Goal: Task Accomplishment & Management: Manage account settings

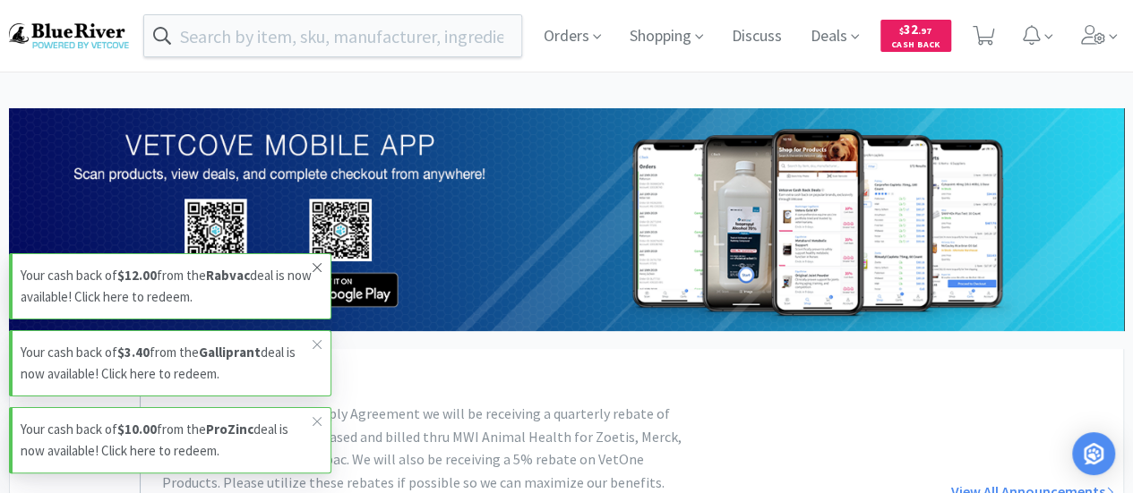
click at [315, 266] on icon at bounding box center [317, 268] width 11 height 14
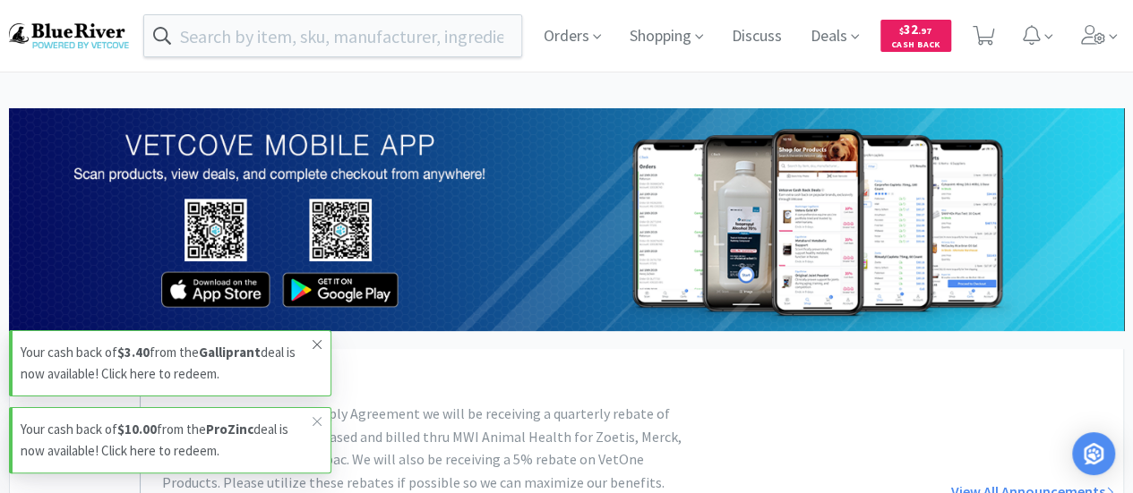
click at [320, 346] on icon at bounding box center [317, 345] width 11 height 14
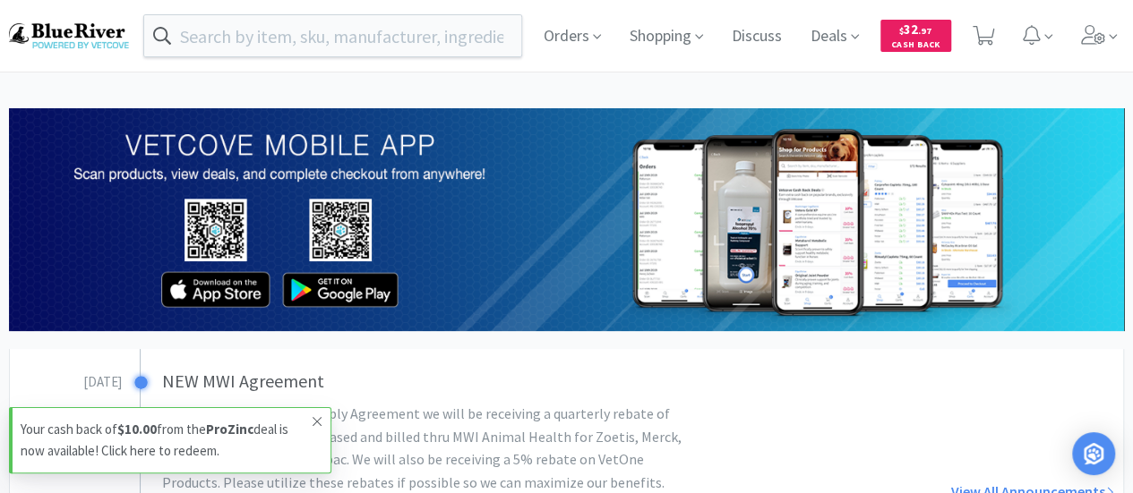
click at [317, 425] on icon at bounding box center [317, 422] width 11 height 14
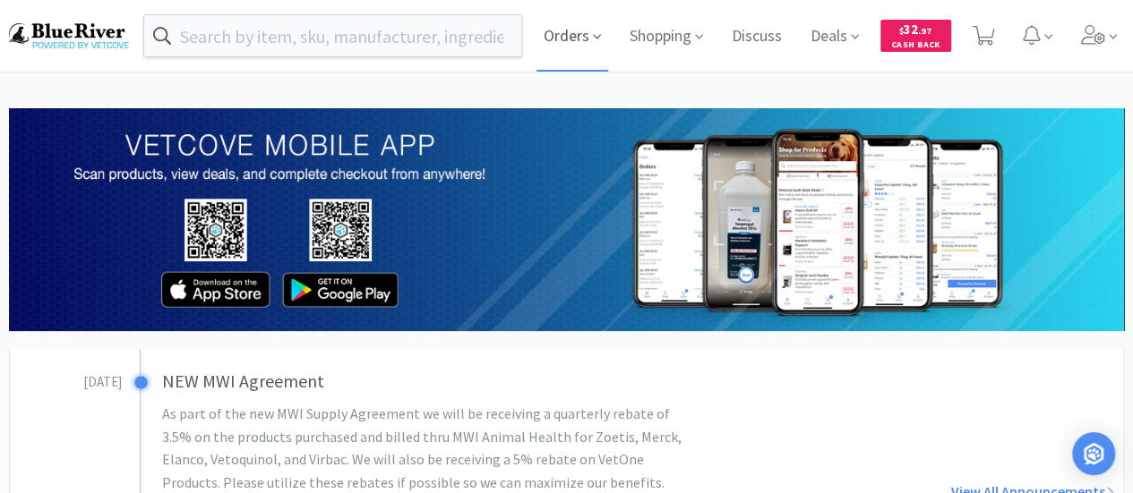
click at [577, 42] on span "Orders" at bounding box center [572, 36] width 72 height 72
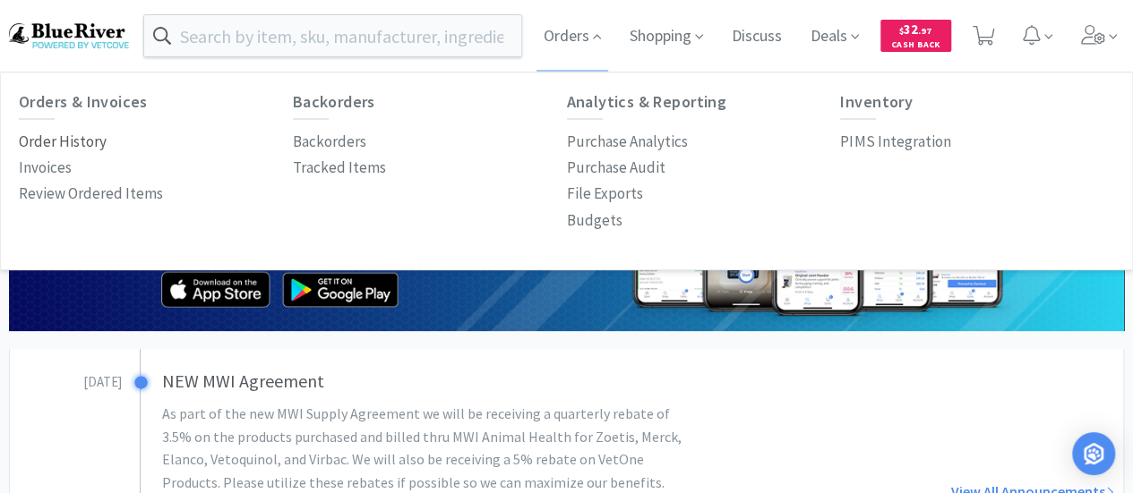
click at [73, 144] on p "Order History" at bounding box center [63, 142] width 88 height 24
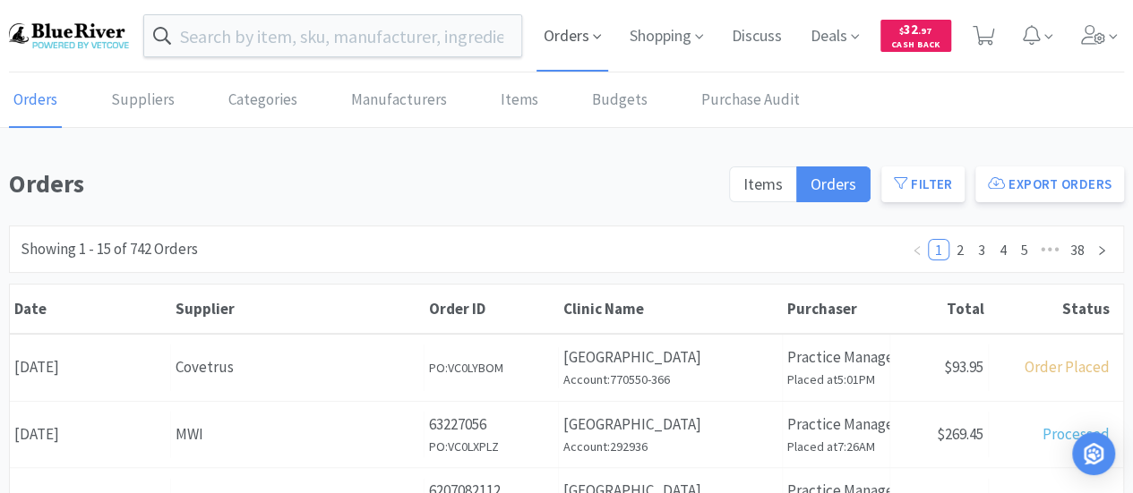
click at [573, 36] on span "Orders" at bounding box center [572, 36] width 72 height 72
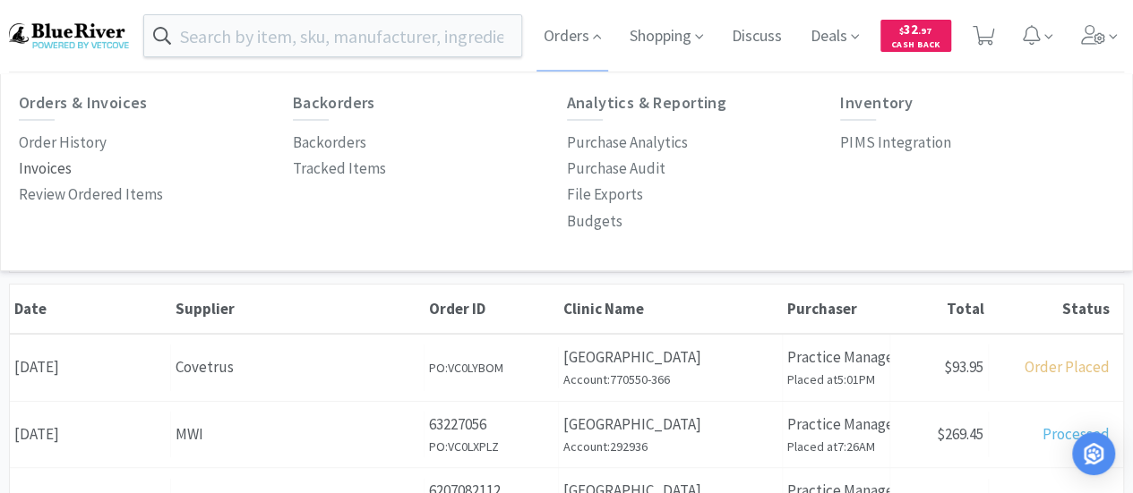
click at [57, 169] on p "Invoices" at bounding box center [45, 169] width 53 height 24
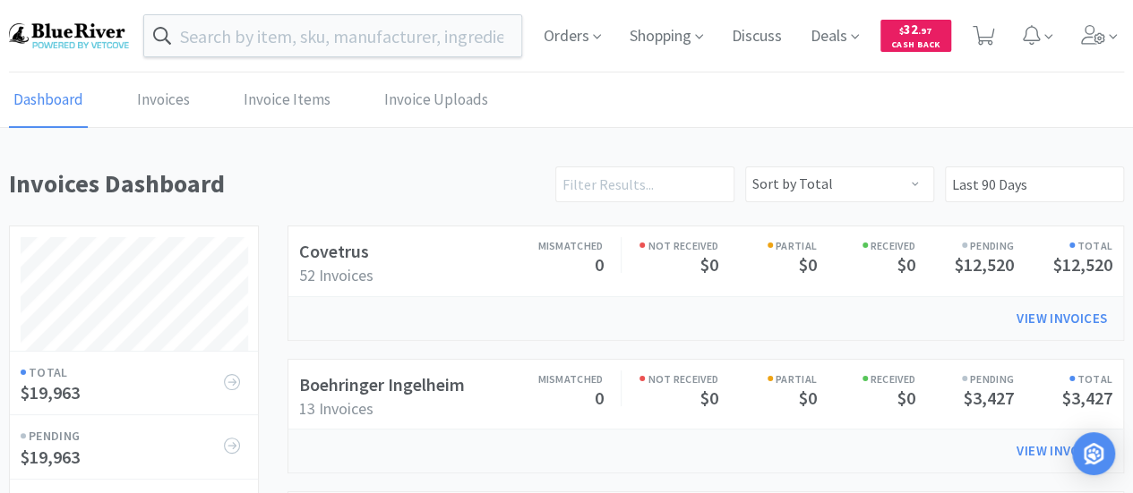
scroll to position [722, 1114]
click at [443, 245] on h2 "Covetrus" at bounding box center [400, 251] width 203 height 29
click at [358, 259] on link "Covetrus" at bounding box center [334, 251] width 70 height 22
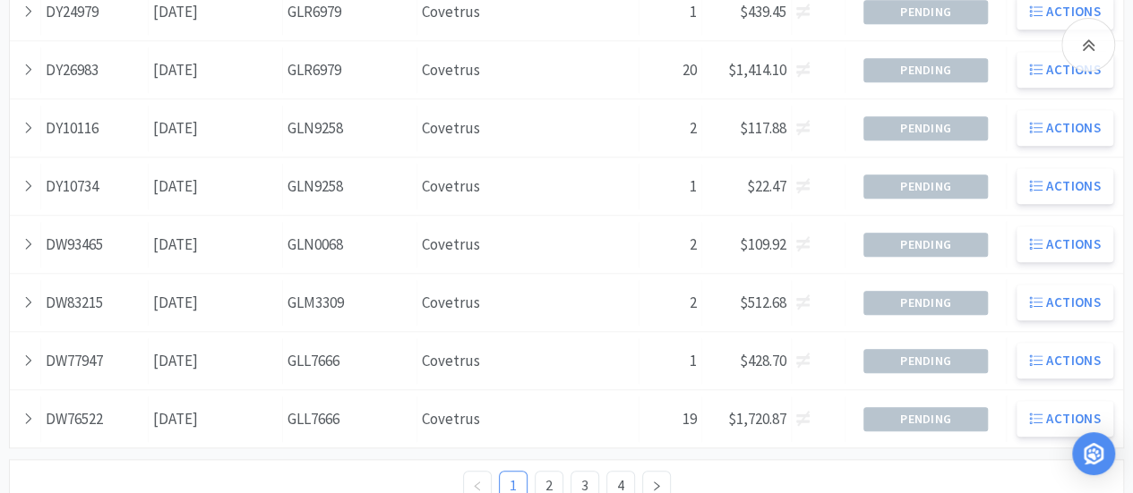
scroll to position [806, 0]
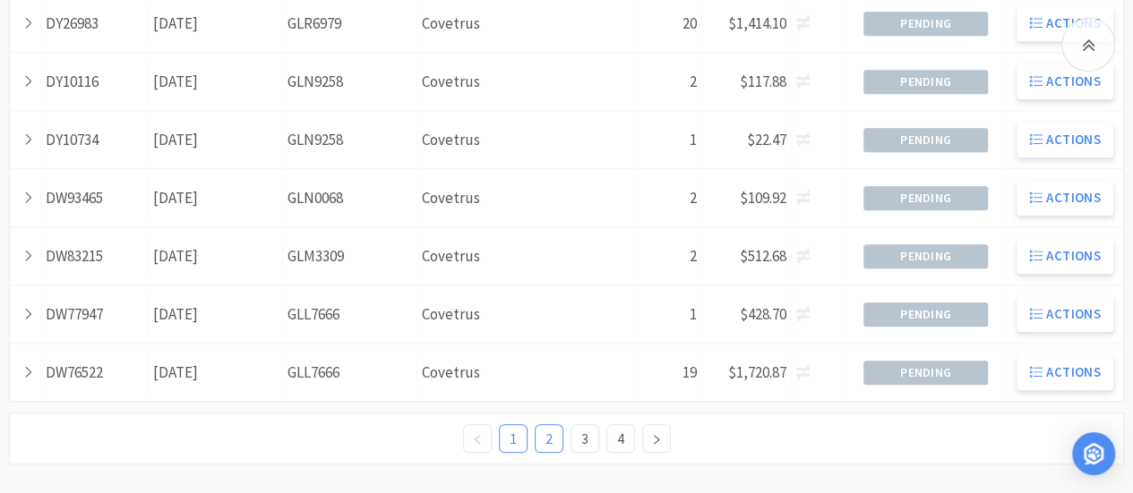
click at [548, 431] on link "2" at bounding box center [548, 438] width 27 height 27
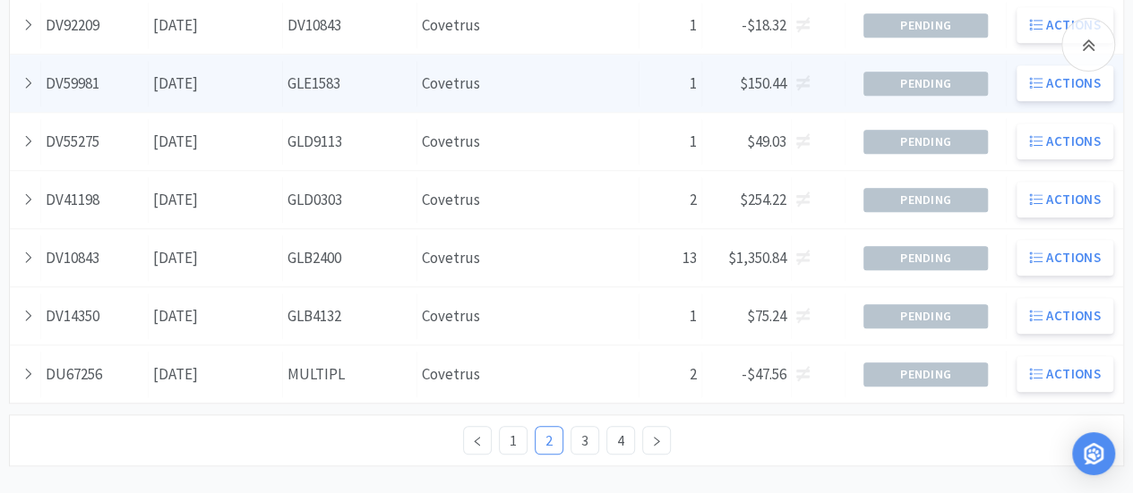
scroll to position [808, 0]
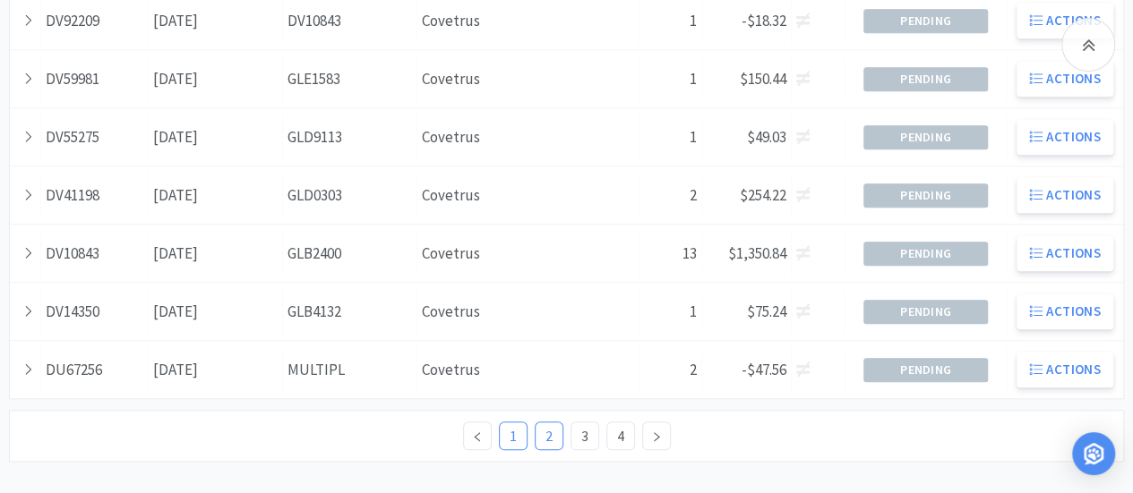
click at [522, 436] on link "1" at bounding box center [513, 436] width 27 height 27
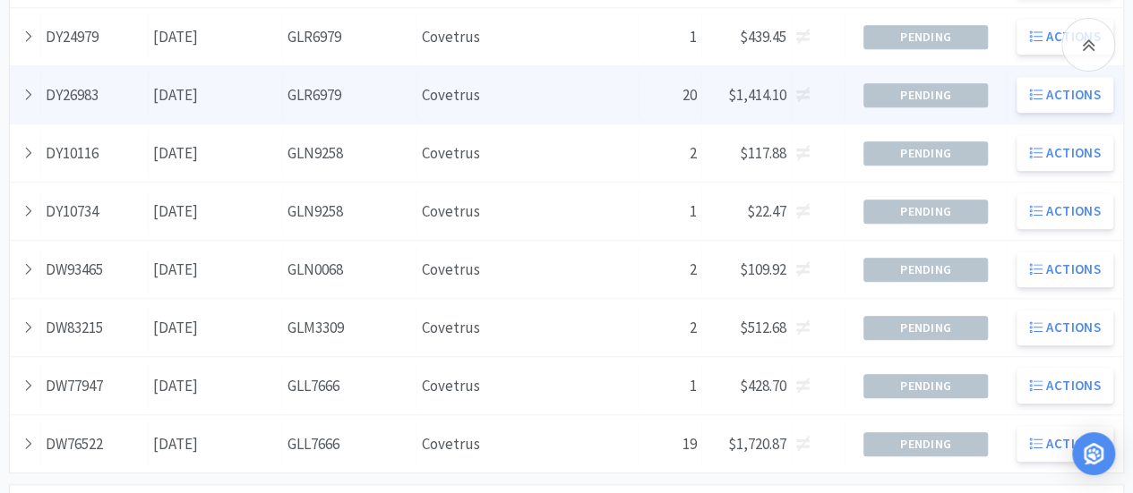
scroll to position [808, 0]
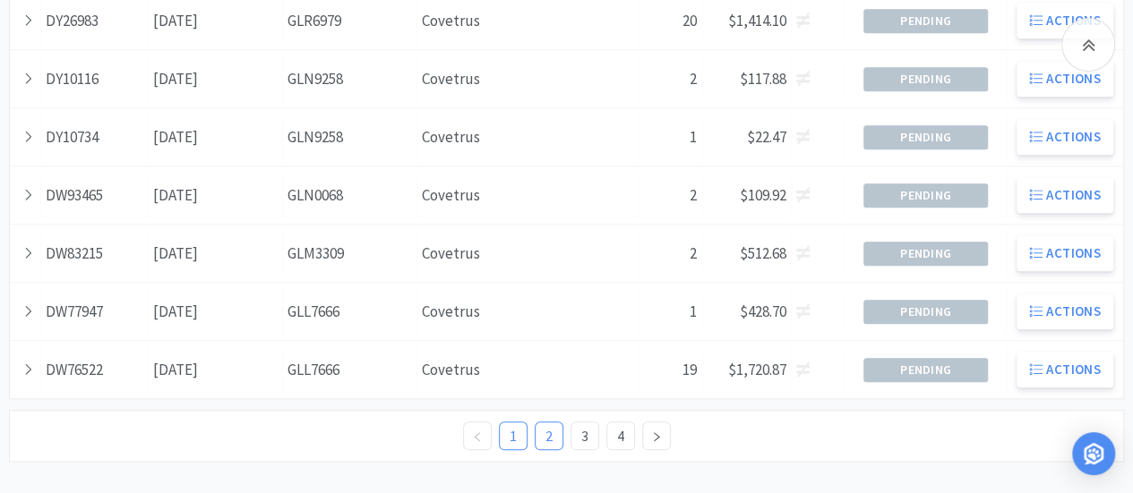
click at [544, 429] on link "2" at bounding box center [548, 436] width 27 height 27
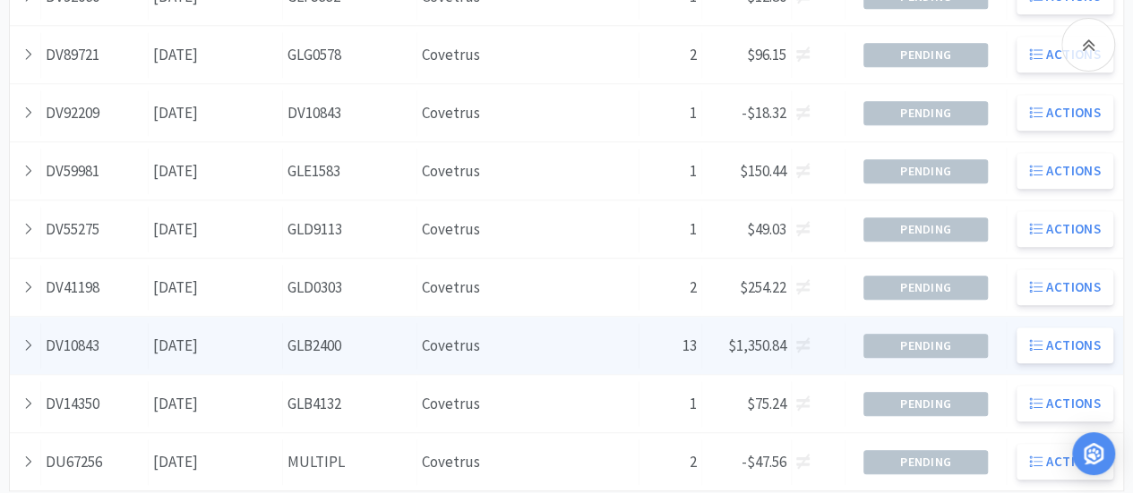
scroll to position [808, 0]
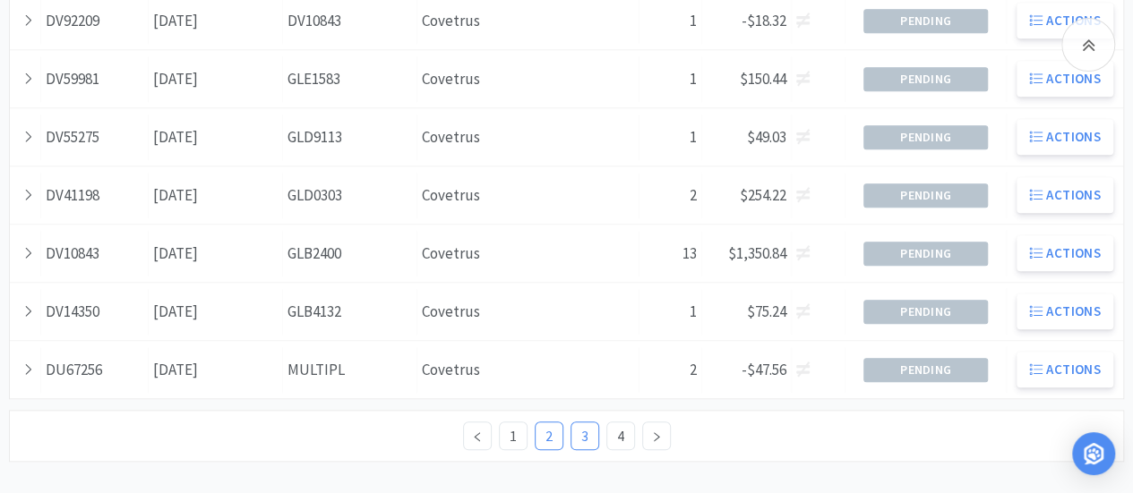
click at [580, 435] on link "3" at bounding box center [584, 436] width 27 height 27
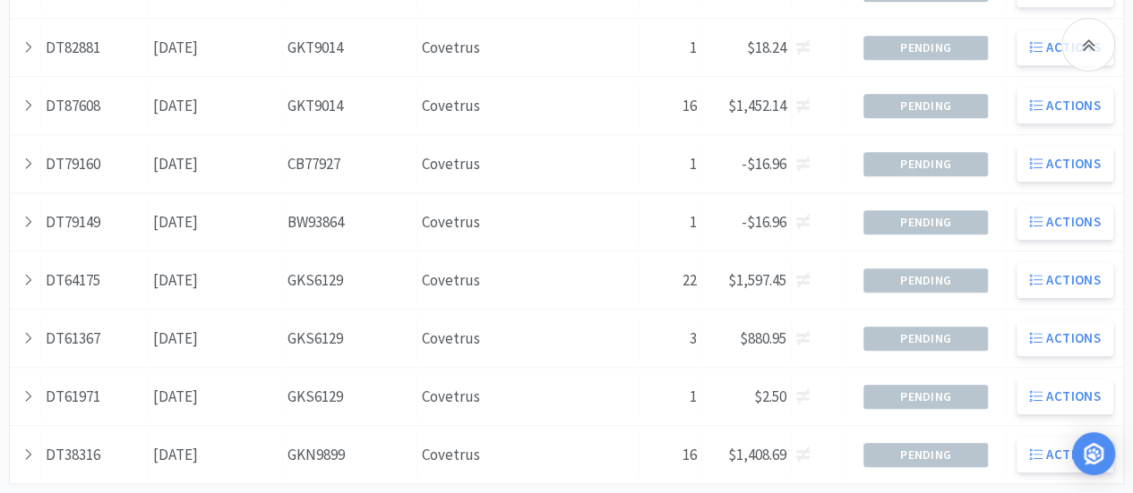
scroll to position [808, 0]
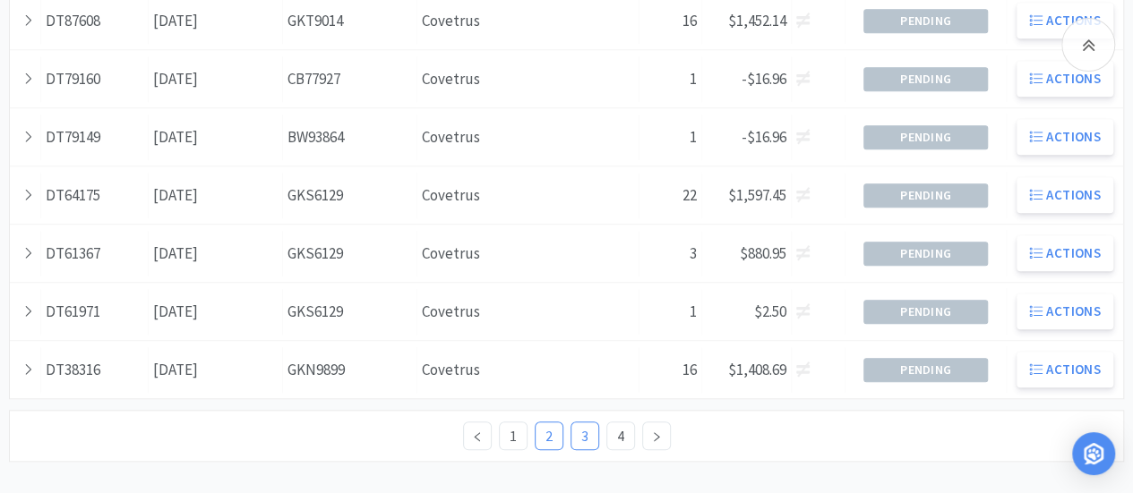
click at [550, 437] on link "2" at bounding box center [548, 436] width 27 height 27
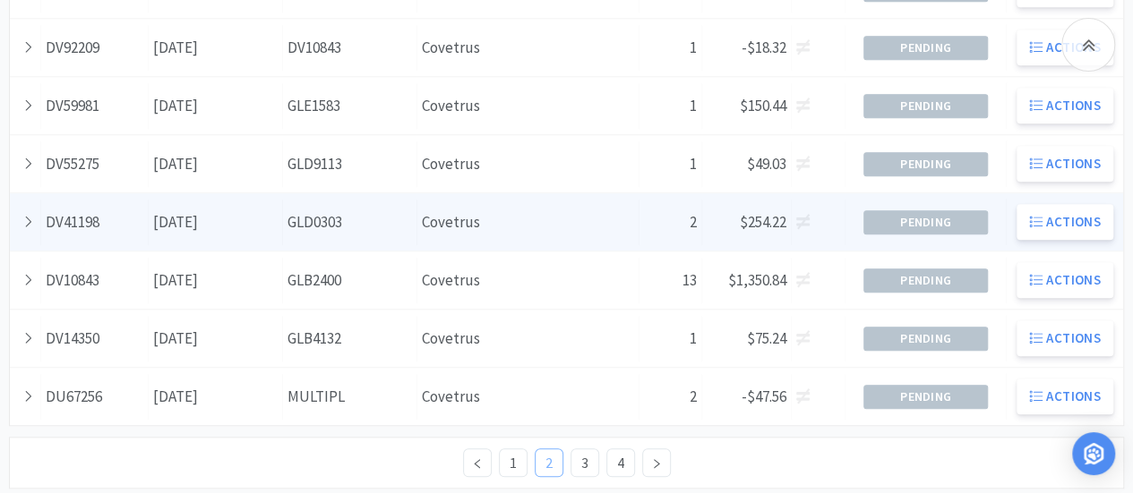
scroll to position [808, 0]
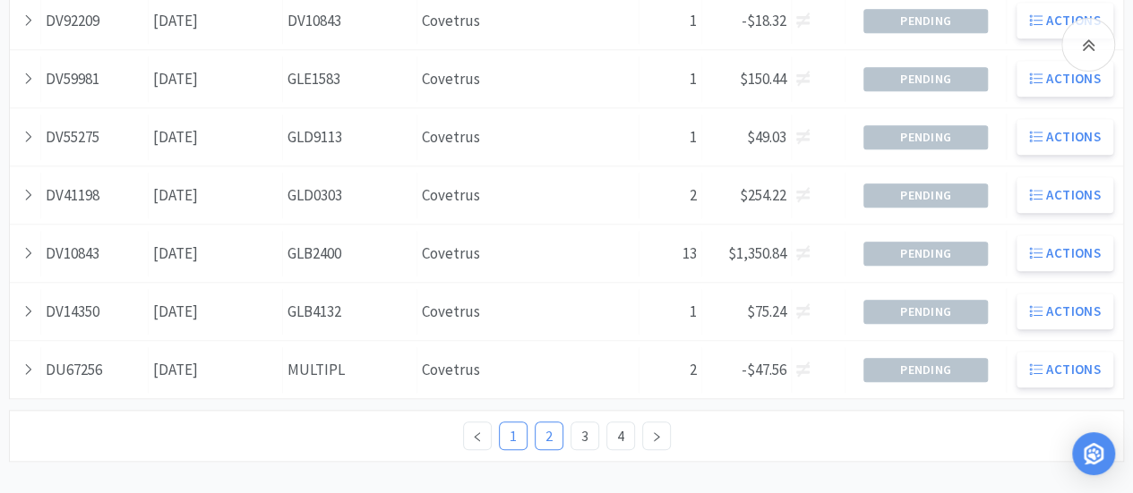
click at [517, 432] on link "1" at bounding box center [513, 436] width 27 height 27
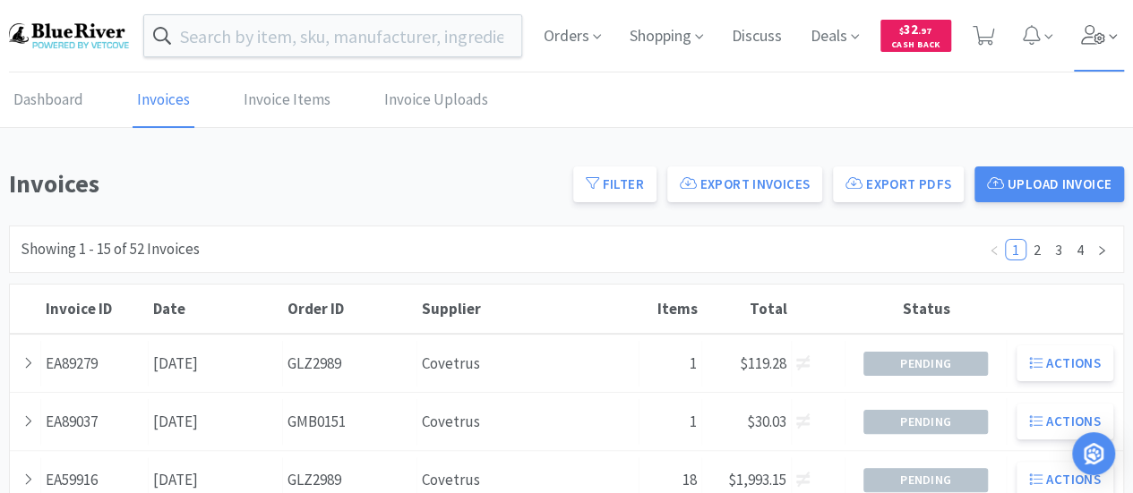
click at [1103, 38] on icon at bounding box center [1093, 35] width 25 height 20
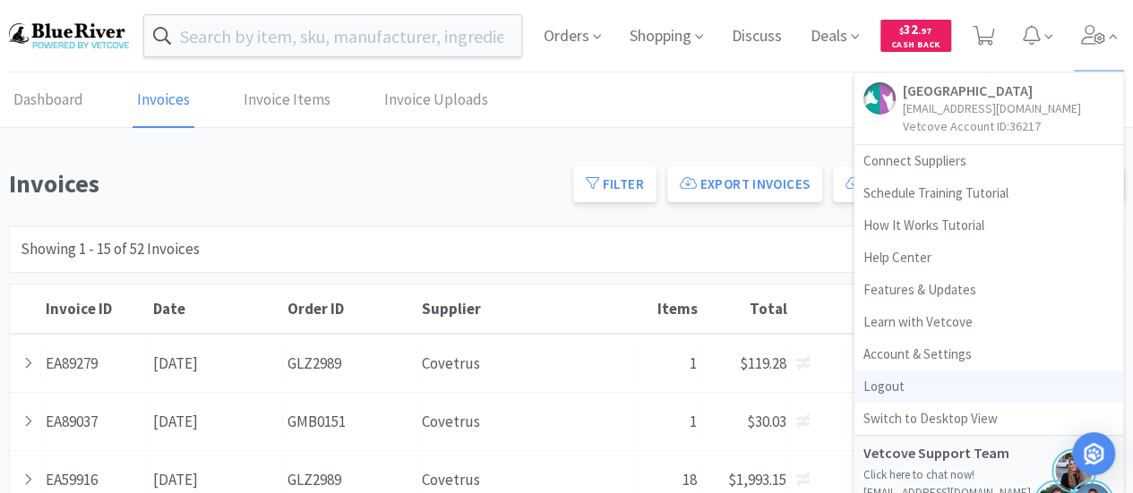
click at [881, 392] on link "Logout" at bounding box center [988, 387] width 269 height 32
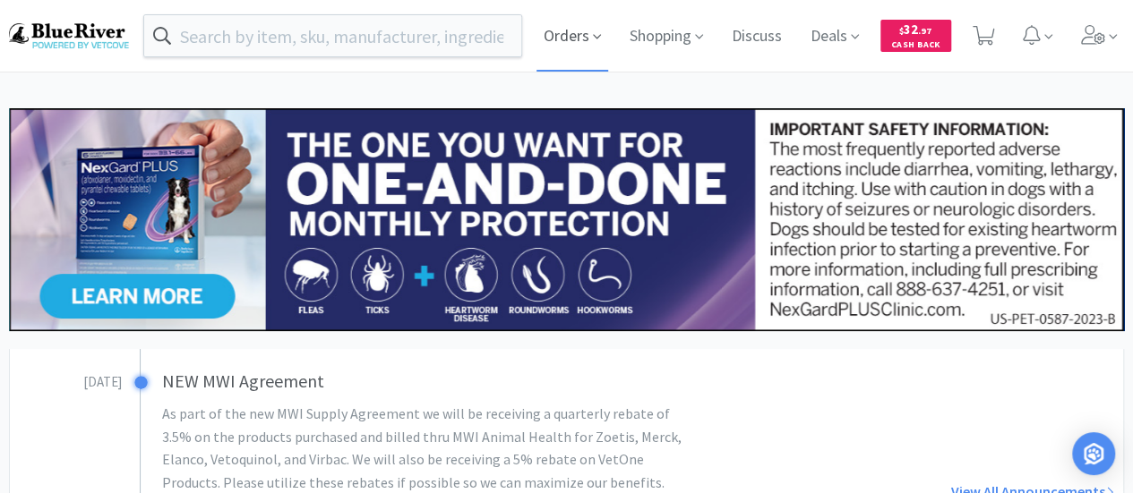
click at [583, 30] on span "Orders" at bounding box center [572, 36] width 72 height 72
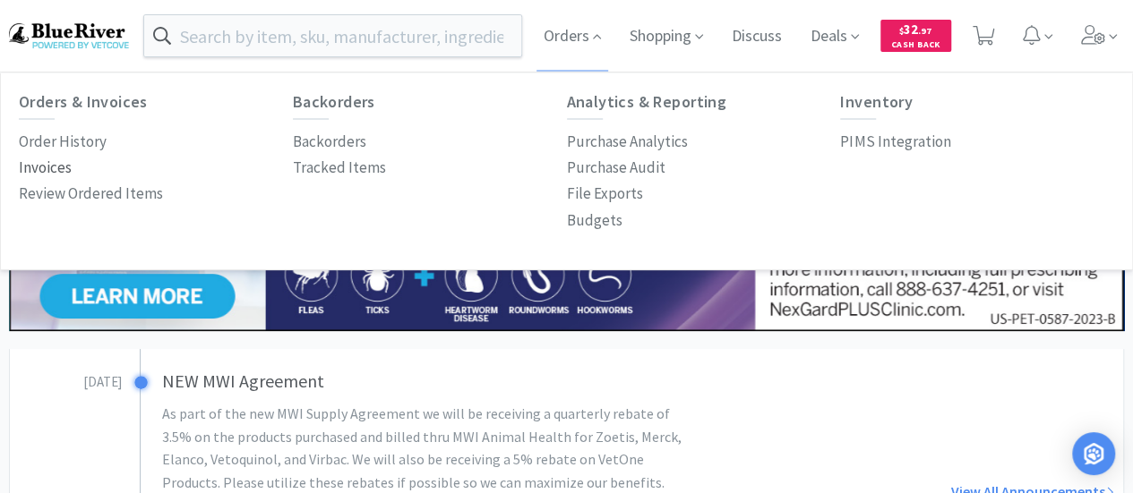
click at [38, 173] on p "Invoices" at bounding box center [45, 168] width 53 height 24
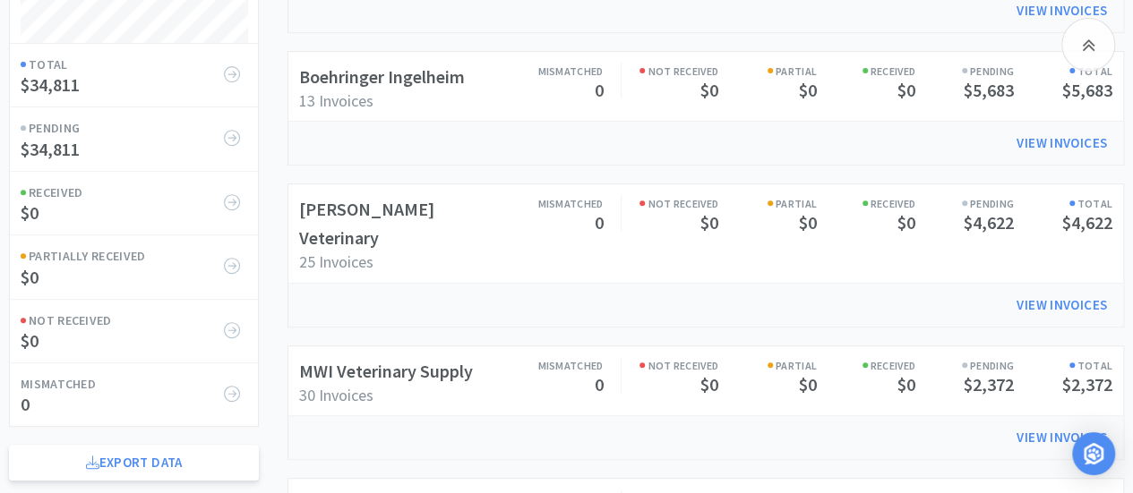
scroll to position [481, 0]
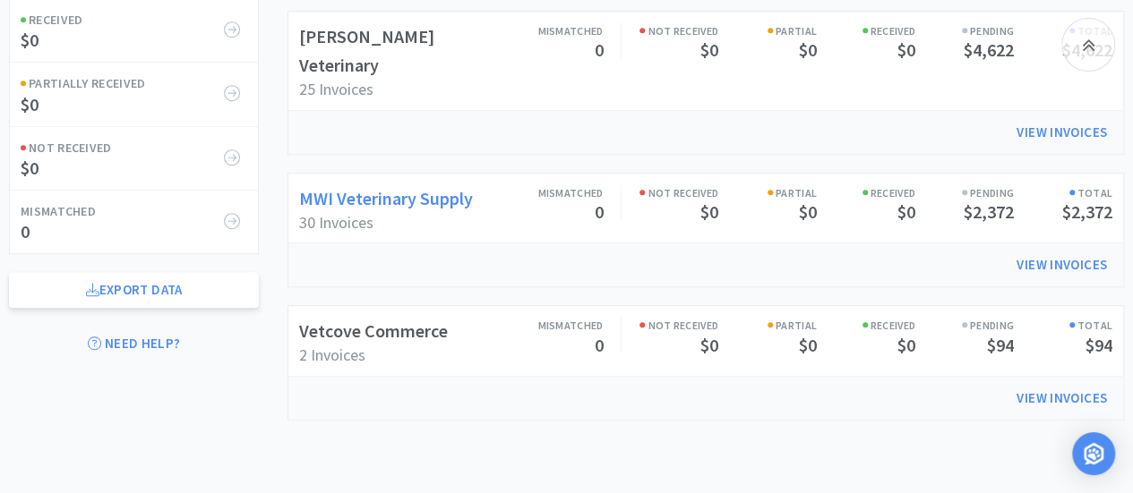
click at [402, 187] on link "MWI Veterinary Supply" at bounding box center [386, 198] width 174 height 22
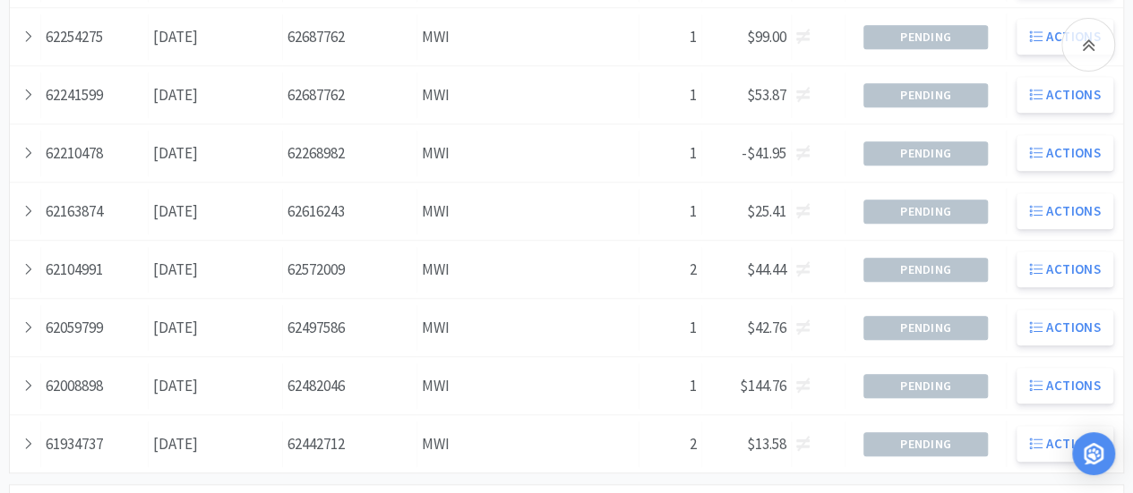
scroll to position [808, 0]
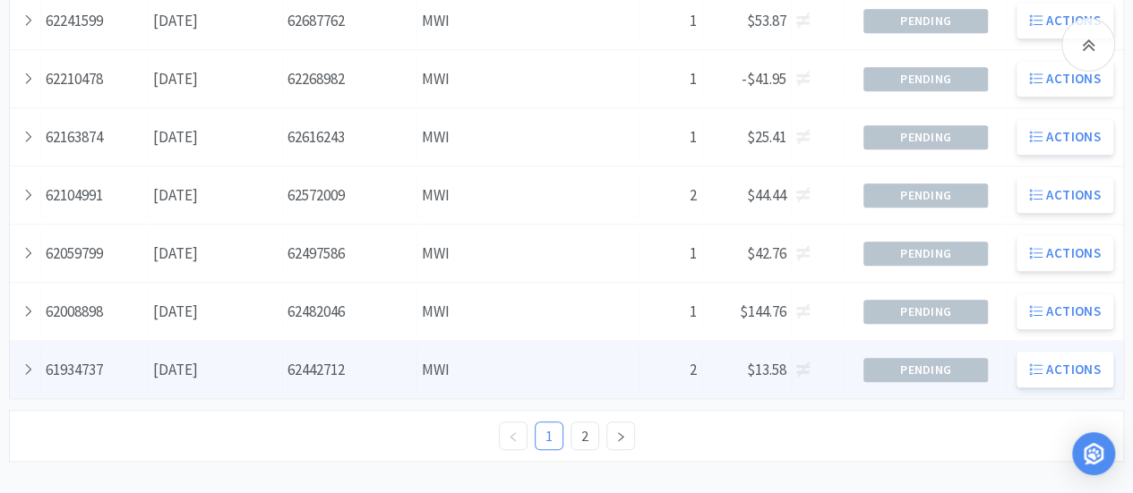
click at [286, 375] on div "Order ID 62442712" at bounding box center [350, 370] width 134 height 46
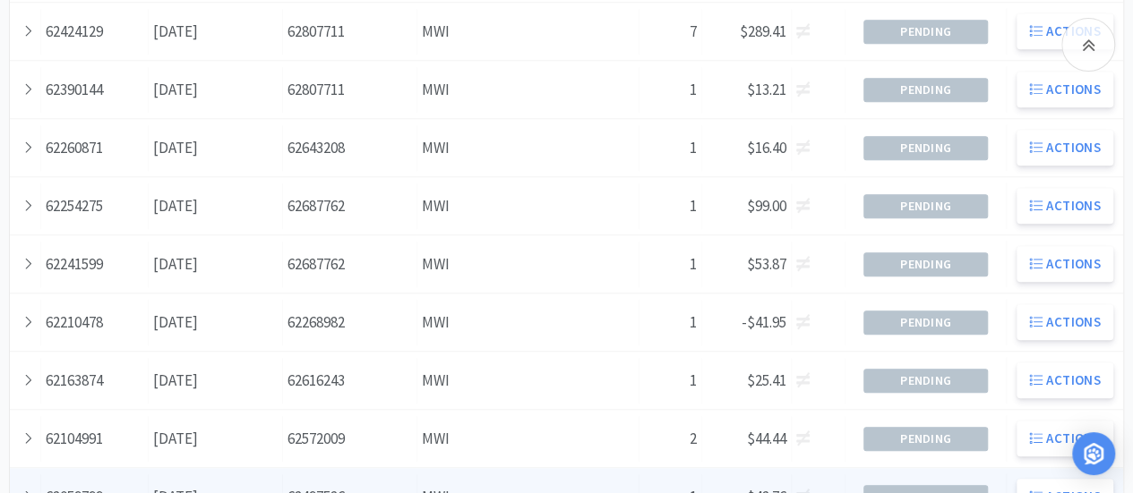
scroll to position [540, 0]
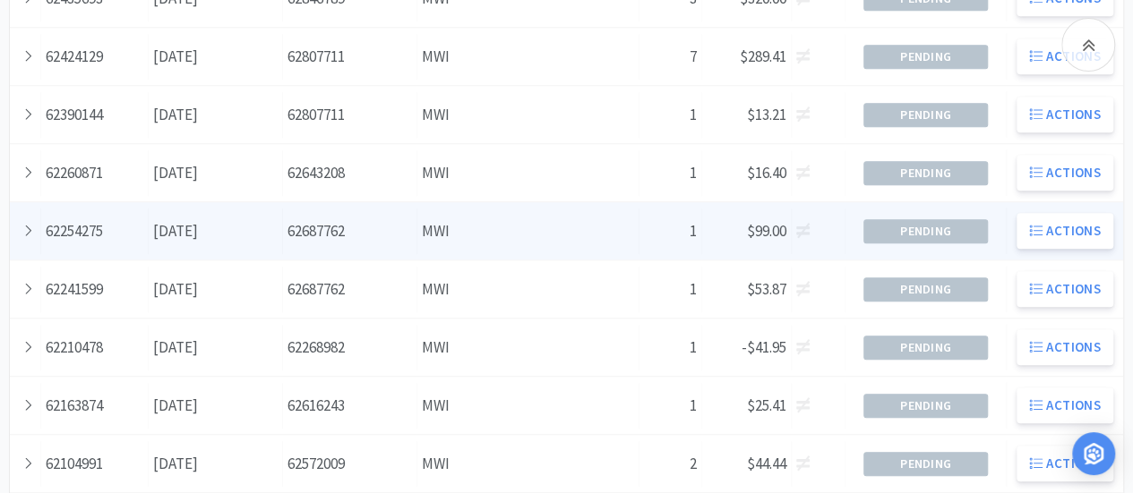
click at [550, 247] on div "Supplier MWI" at bounding box center [528, 232] width 222 height 46
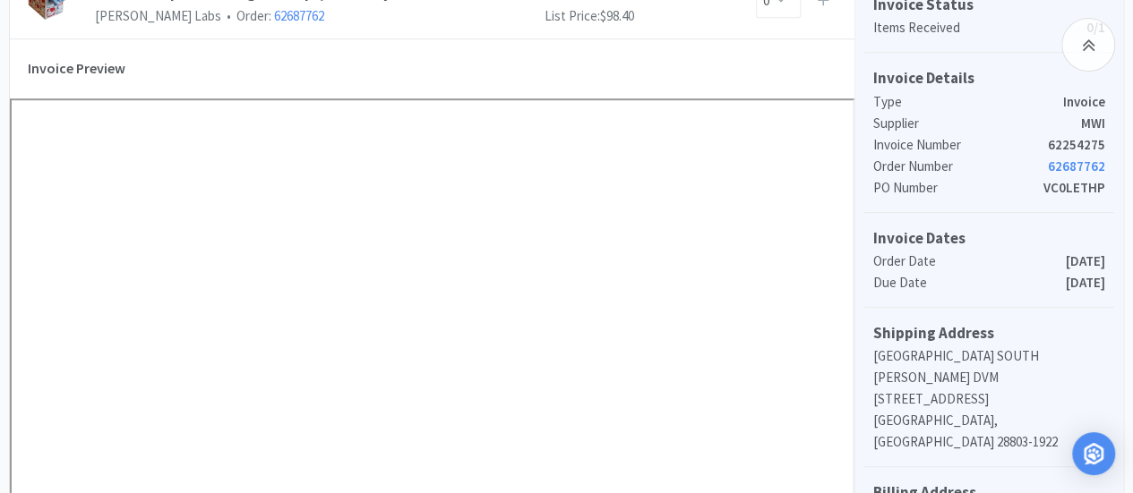
scroll to position [448, 0]
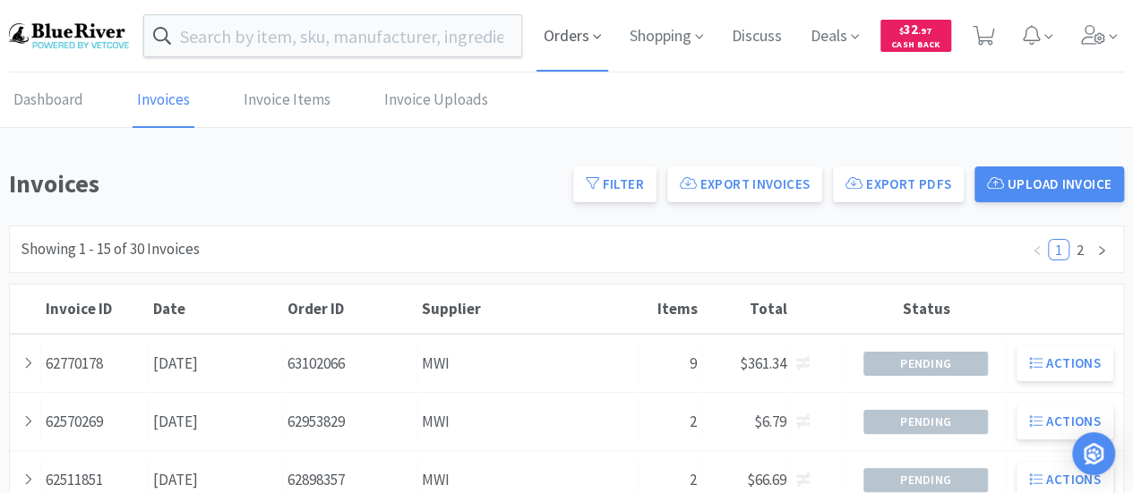
click at [582, 41] on span "Orders" at bounding box center [572, 36] width 72 height 72
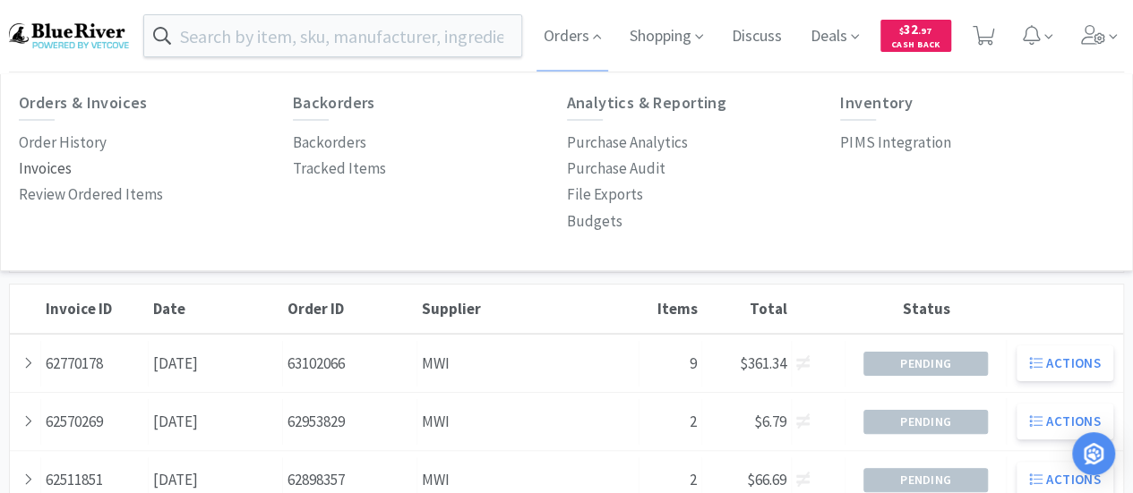
click at [38, 170] on p "Invoices" at bounding box center [45, 169] width 53 height 24
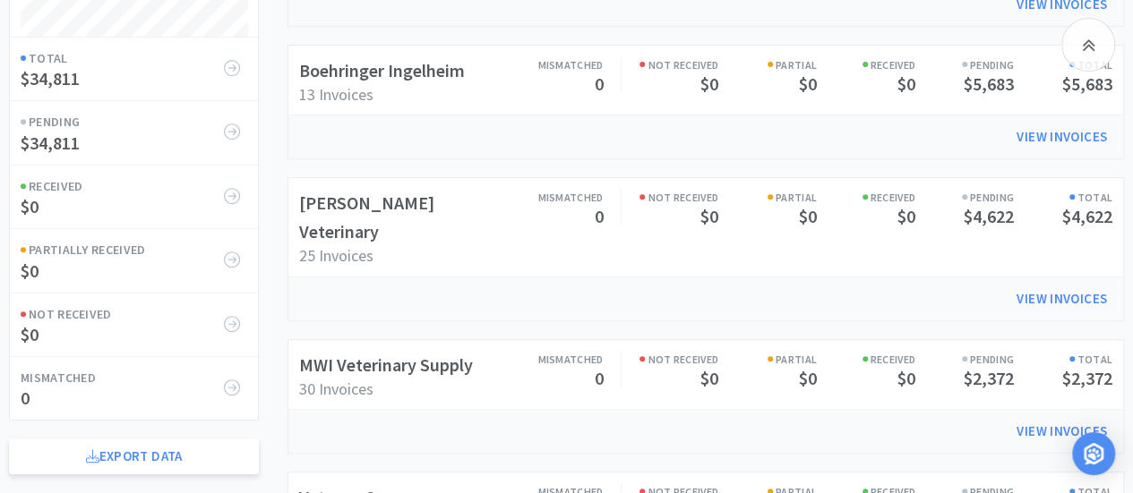
scroll to position [302, 0]
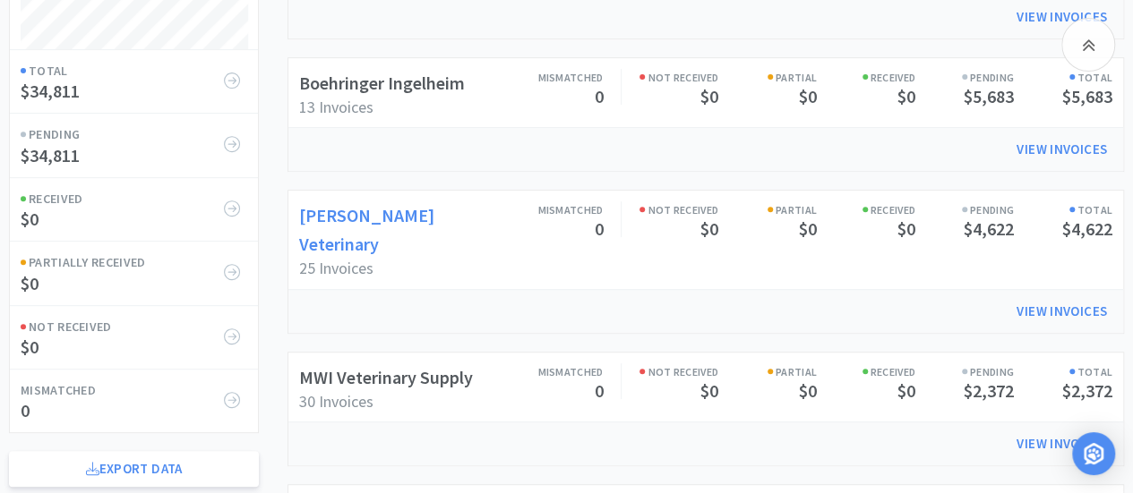
click at [434, 216] on link "[PERSON_NAME] Veterinary" at bounding box center [366, 229] width 135 height 51
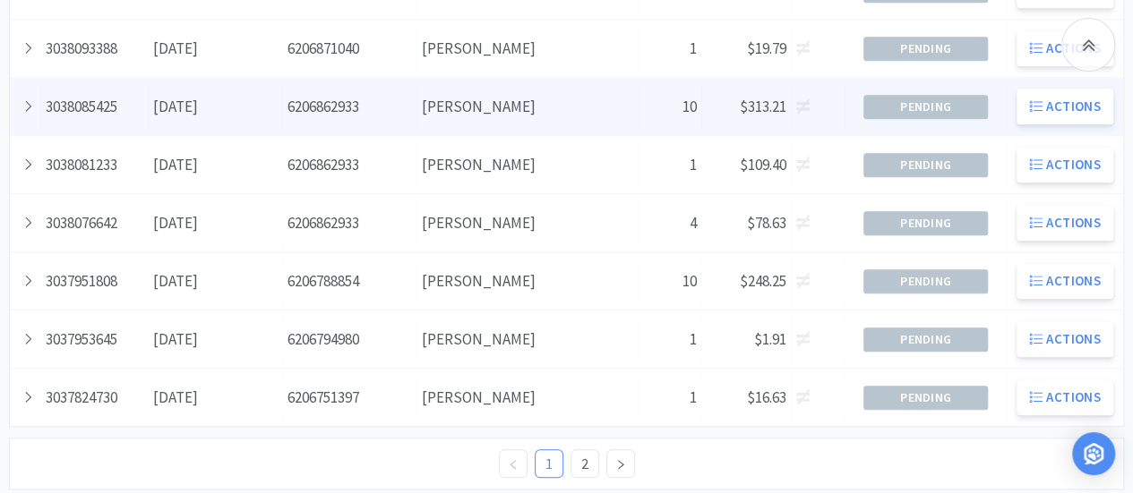
scroll to position [808, 0]
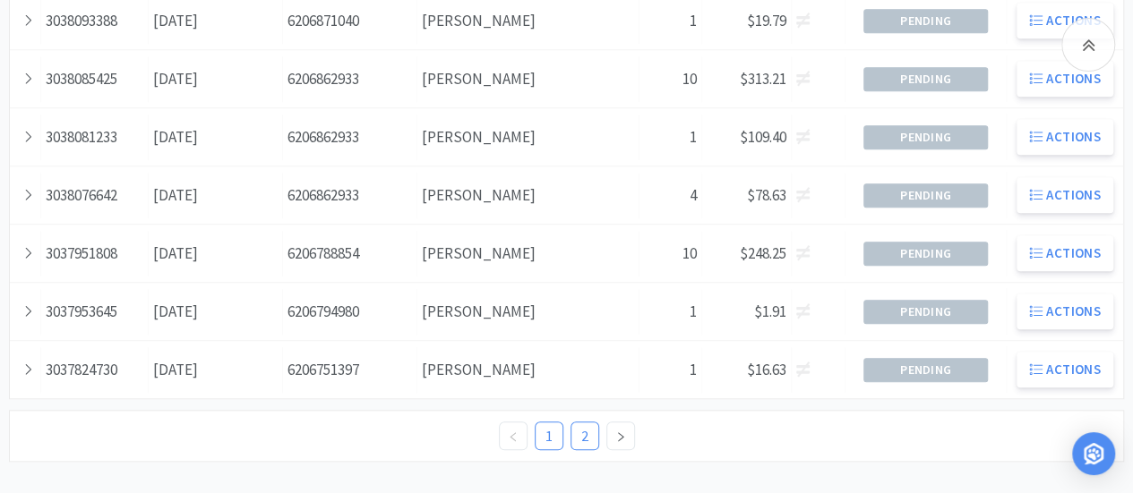
click at [577, 433] on link "2" at bounding box center [584, 436] width 27 height 27
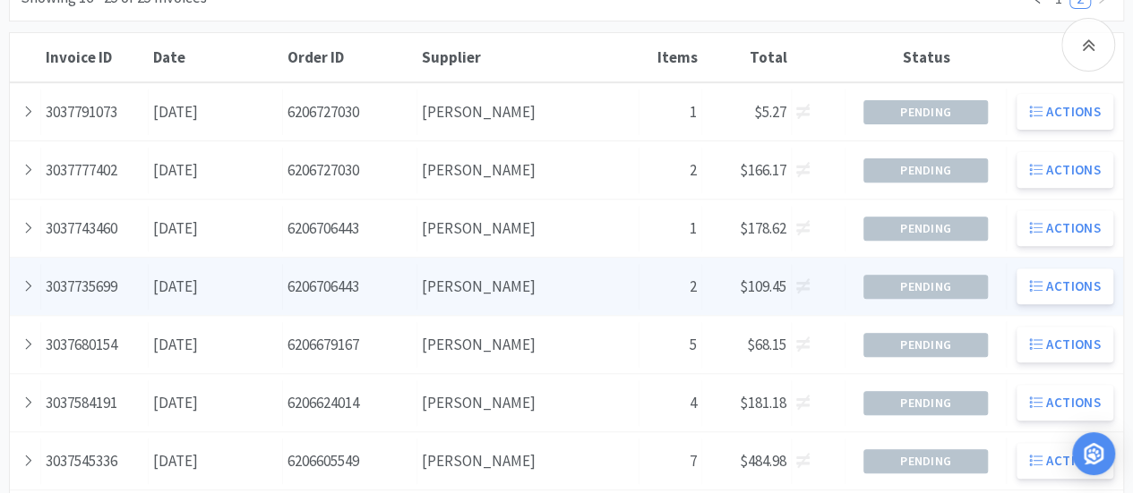
scroll to position [358, 0]
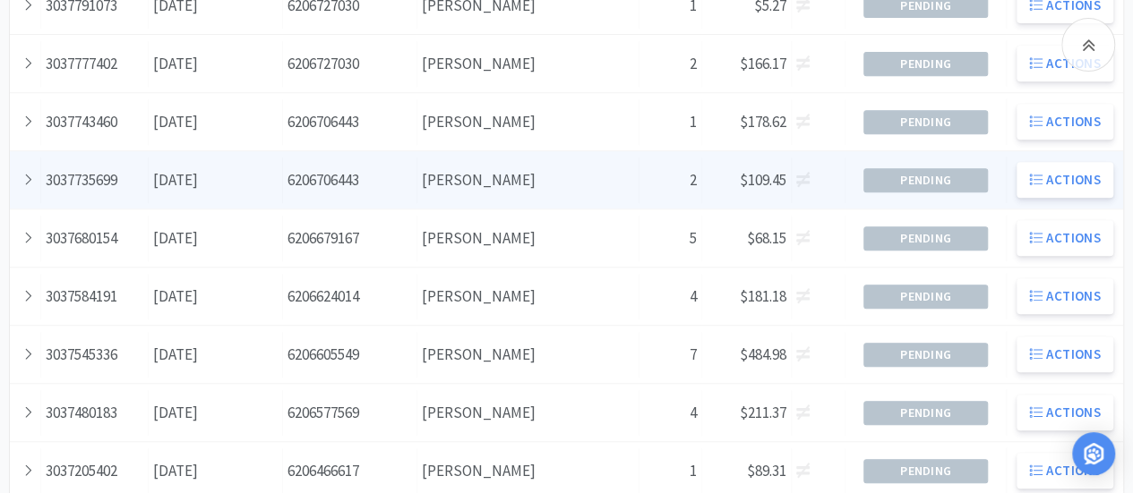
click at [569, 176] on div "Supplier [PERSON_NAME]" at bounding box center [528, 181] width 222 height 46
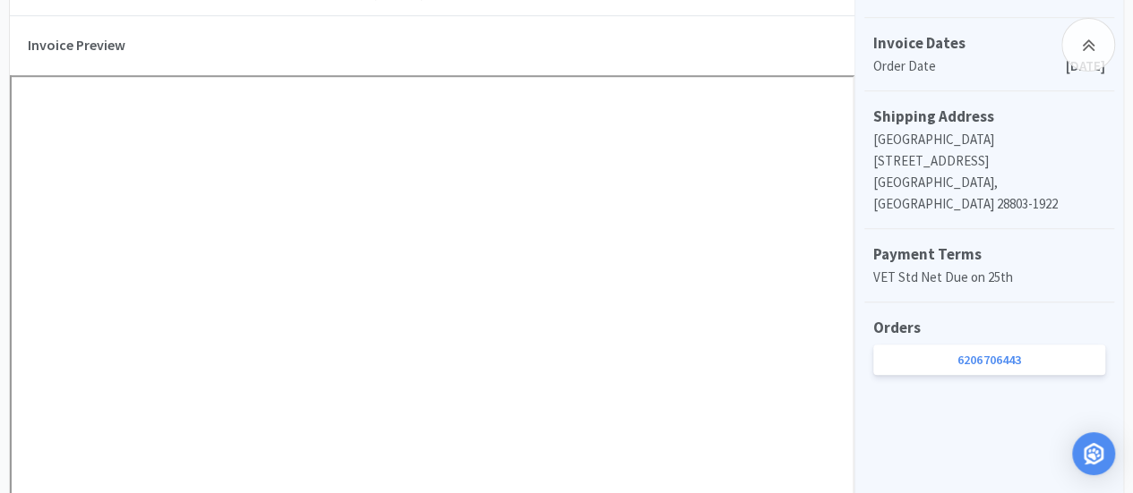
scroll to position [716, 0]
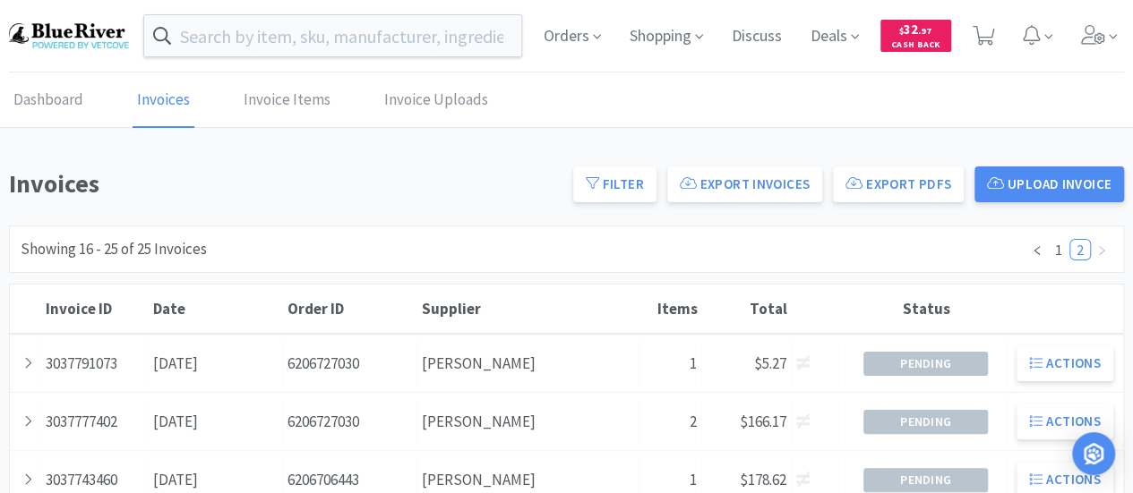
click at [99, 35] on img at bounding box center [69, 35] width 120 height 24
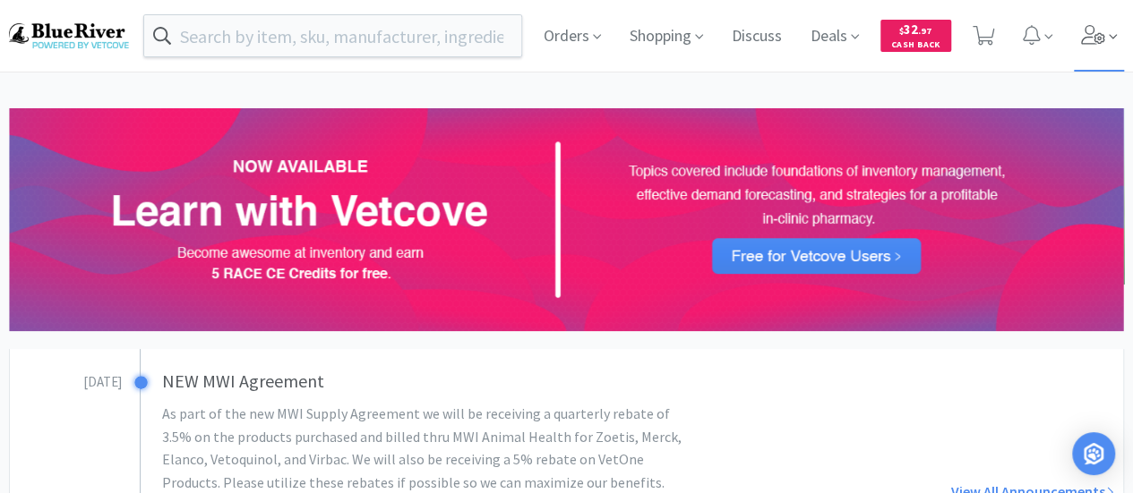
click at [1090, 23] on span at bounding box center [1098, 36] width 51 height 72
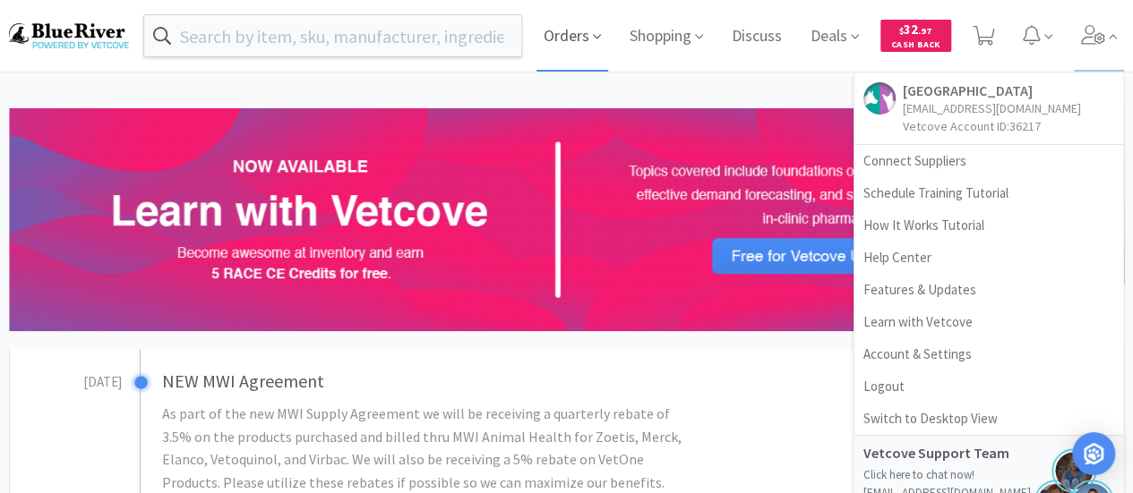
click at [559, 30] on span "Orders" at bounding box center [572, 36] width 72 height 72
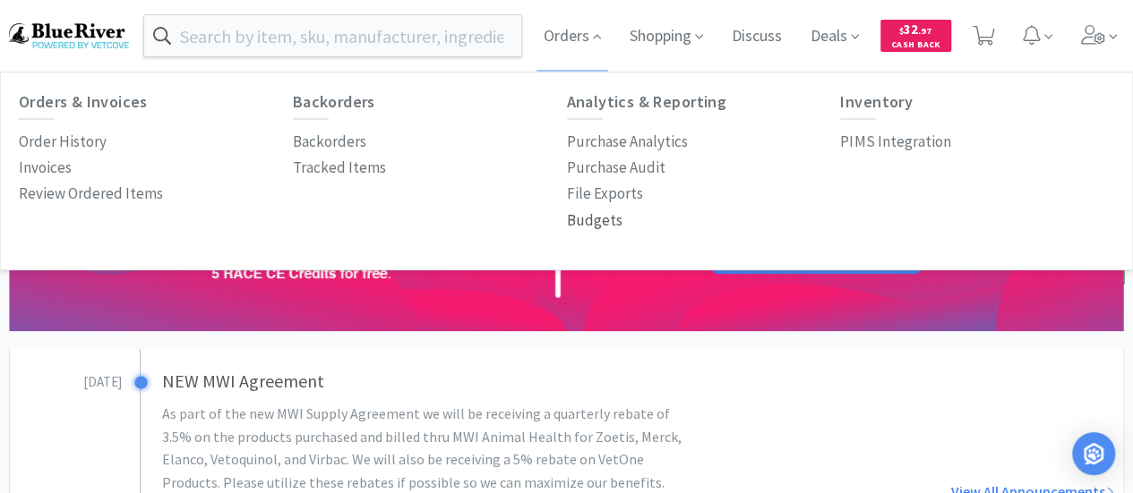
click at [606, 224] on p "Budgets" at bounding box center [595, 221] width 56 height 24
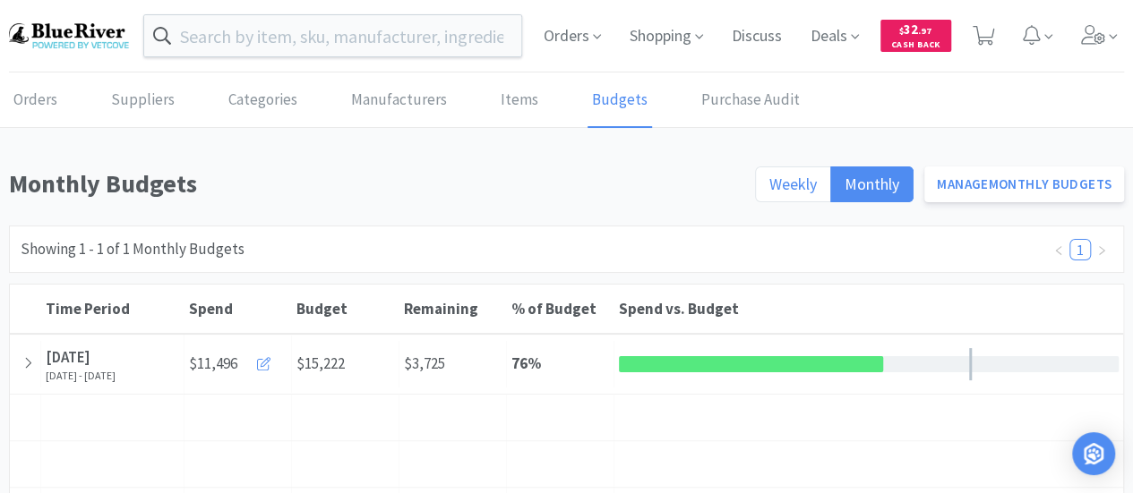
click at [805, 189] on span "Weekly" at bounding box center [792, 184] width 47 height 21
click at [769, 190] on input "Weekly" at bounding box center [769, 190] width 0 height 0
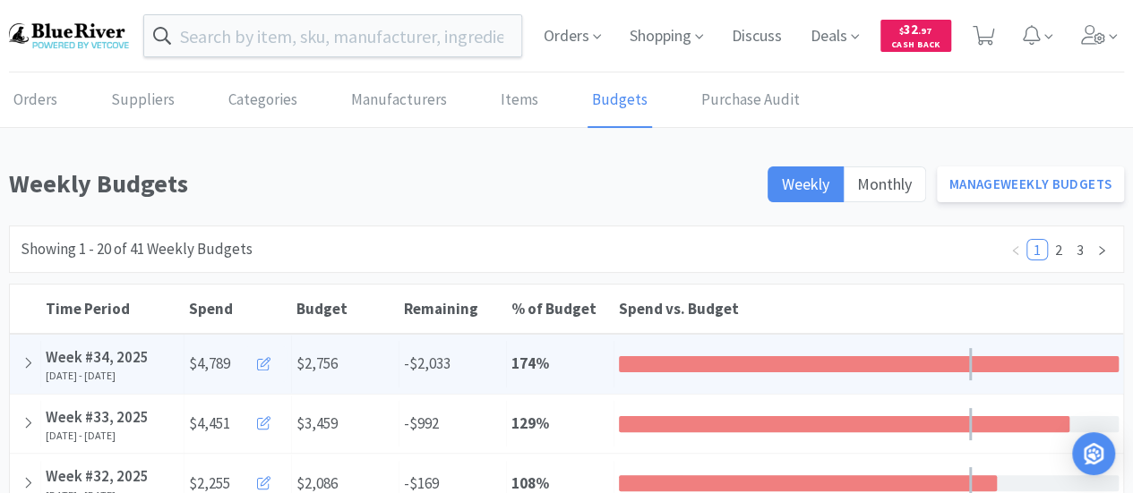
click at [265, 360] on icon at bounding box center [263, 363] width 13 height 13
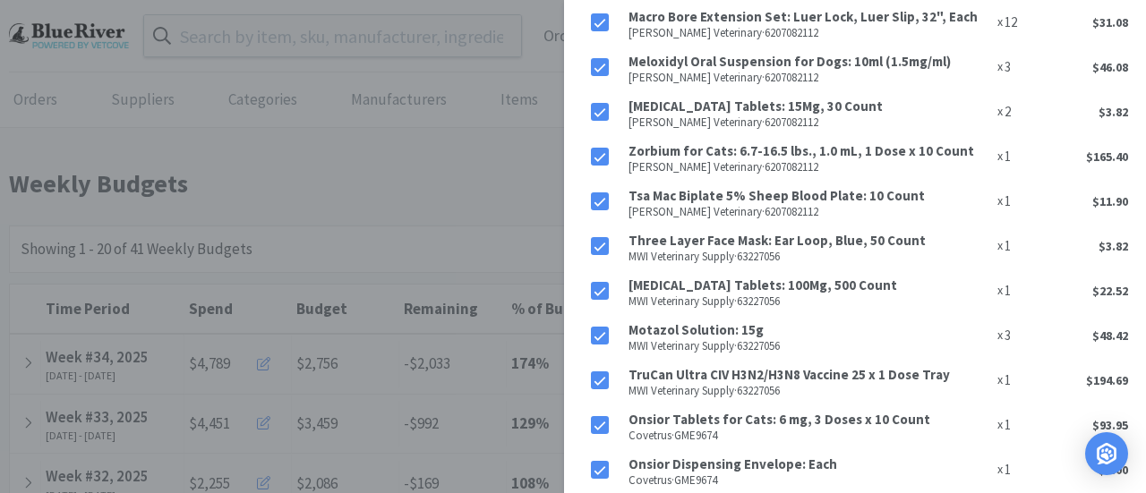
scroll to position [1920, 0]
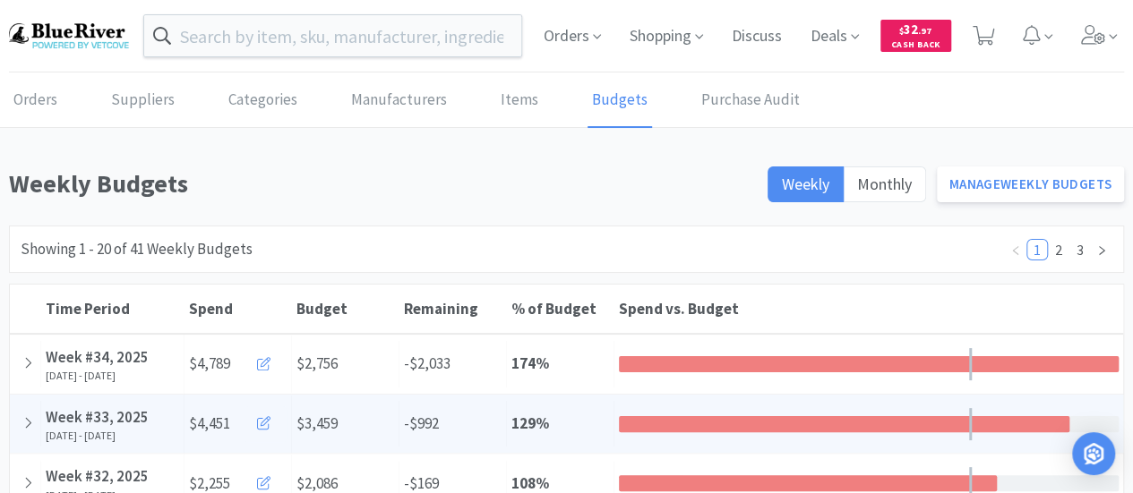
click at [261, 426] on icon at bounding box center [263, 422] width 13 height 13
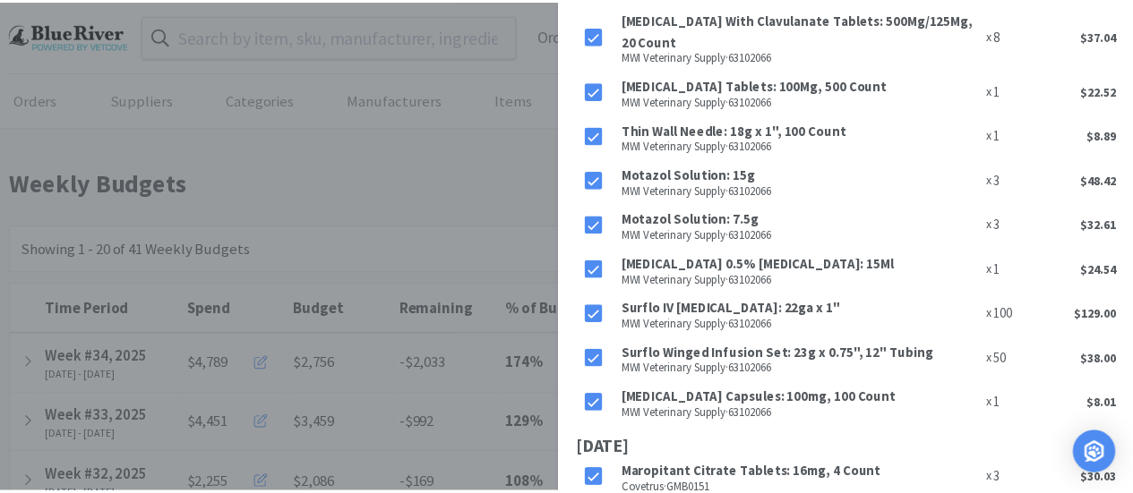
scroll to position [1662, 0]
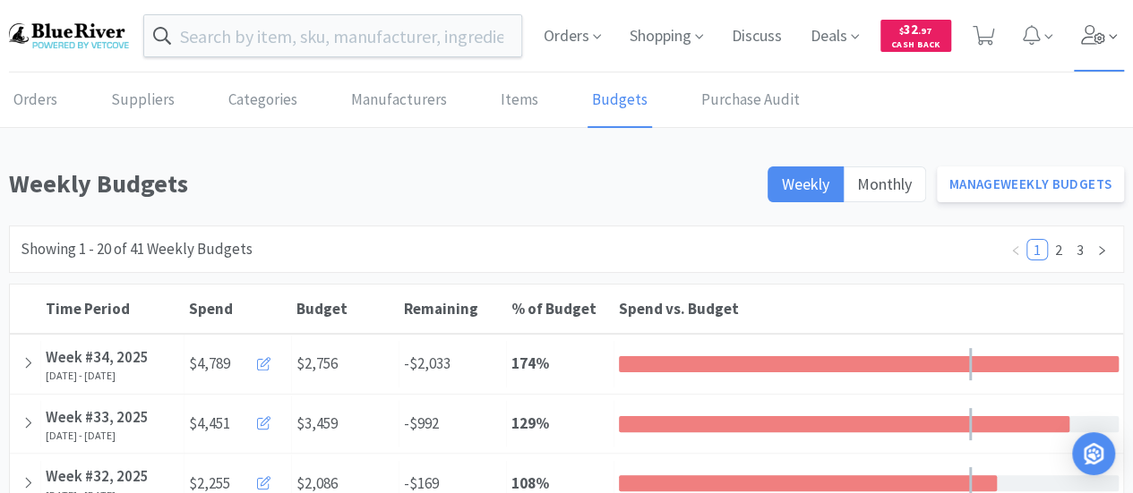
click at [1087, 31] on icon at bounding box center [1093, 35] width 25 height 20
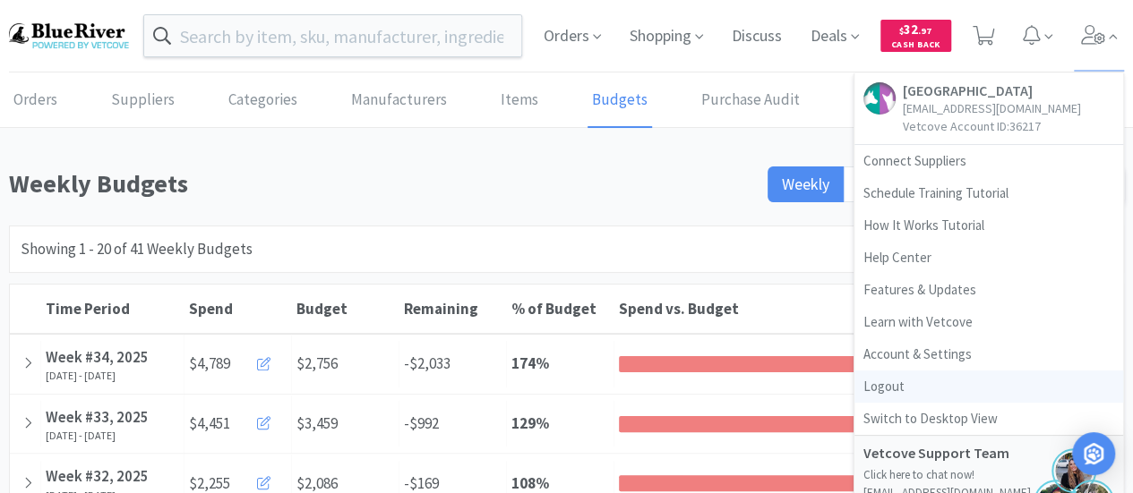
click at [880, 393] on link "Logout" at bounding box center [988, 387] width 269 height 32
